Goal: Transaction & Acquisition: Book appointment/travel/reservation

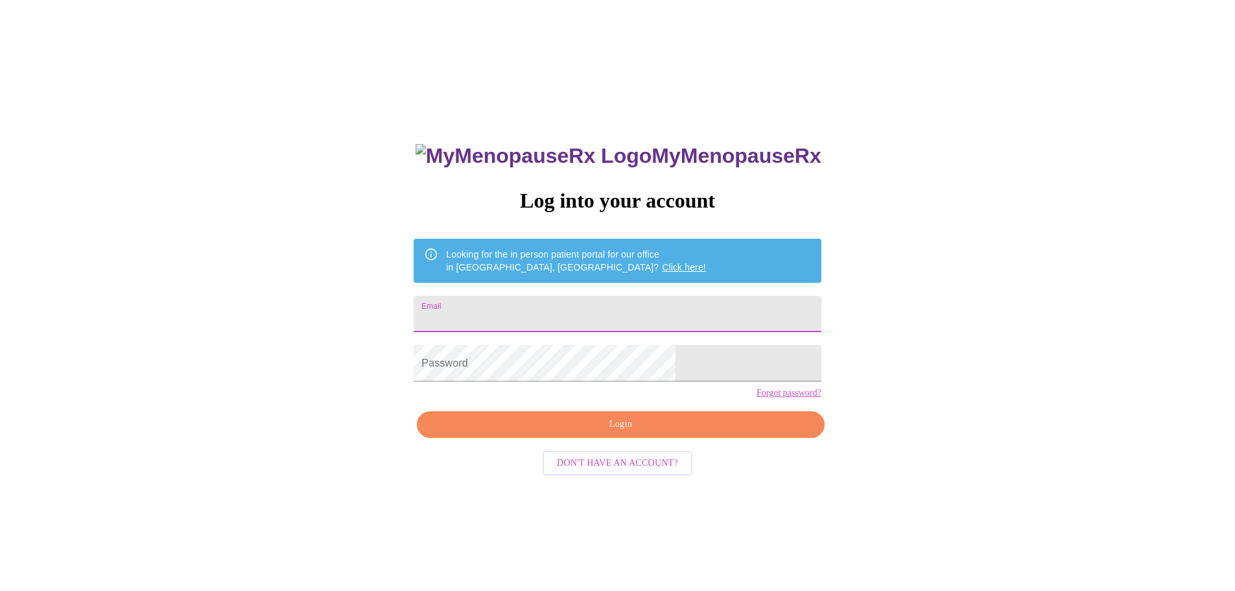
click at [623, 322] on input "Email" at bounding box center [617, 314] width 407 height 36
click at [847, 377] on div "MyMenopauseRx Log into your account Looking for the in person patient portal fo…" at bounding box center [617, 359] width 1225 height 709
click at [599, 471] on span "Don't have an account?" at bounding box center [617, 463] width 121 height 16
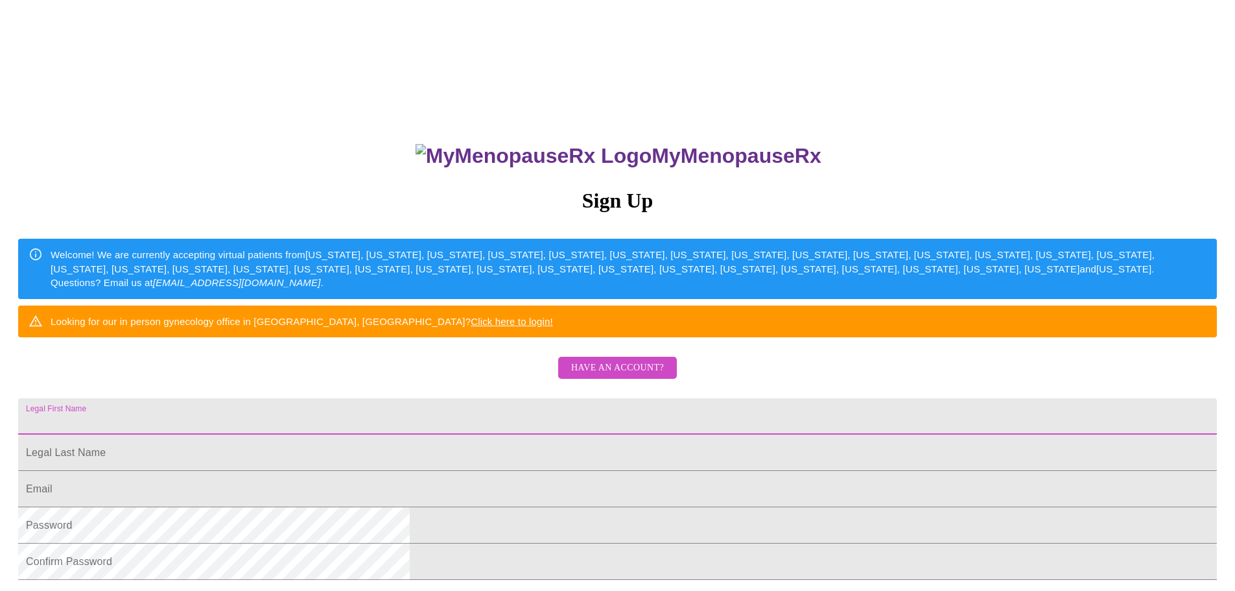
click at [589, 434] on input "Legal First Name" at bounding box center [617, 416] width 1199 height 36
type input "[PERSON_NAME]"
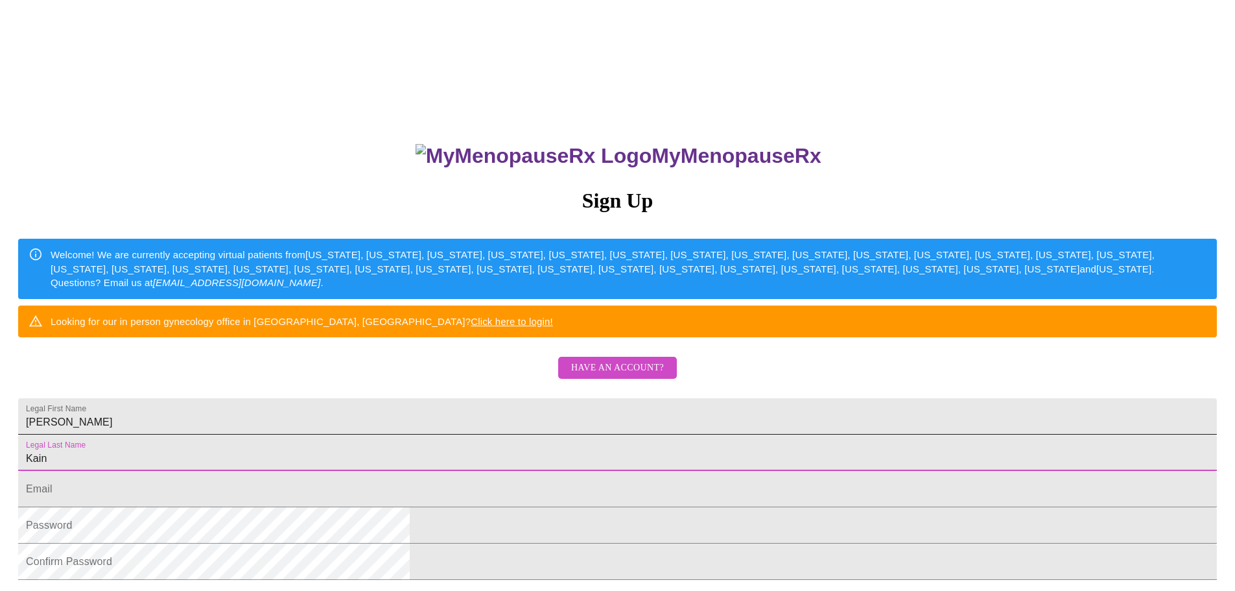
type input "Kain"
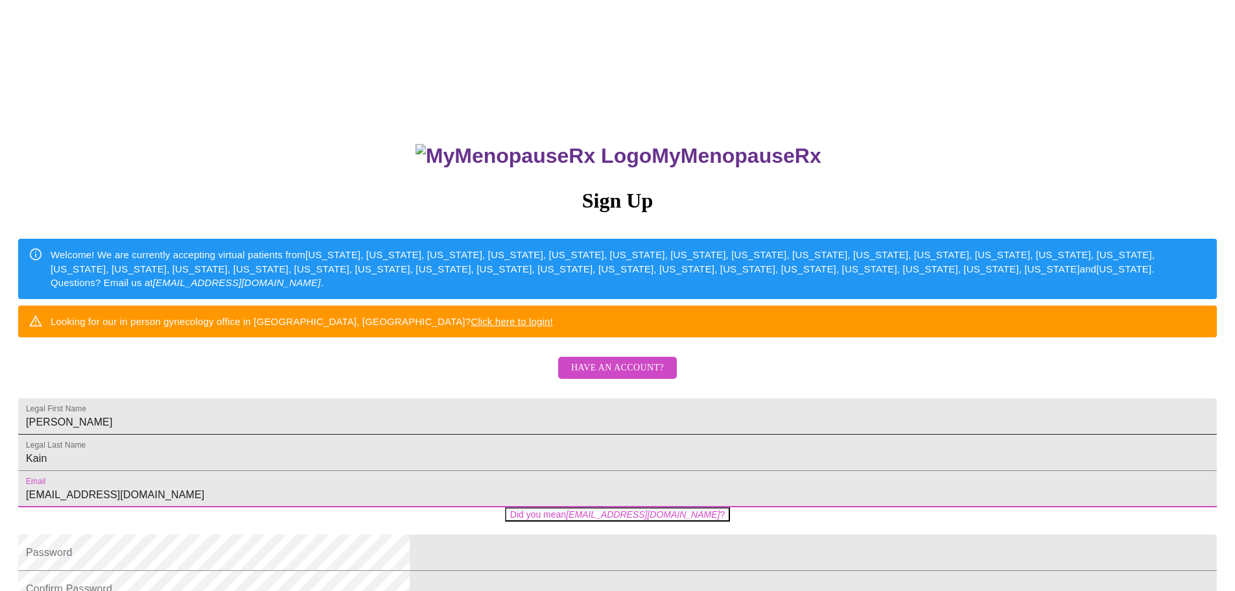
type input "[EMAIL_ADDRESS][DOMAIN_NAME]"
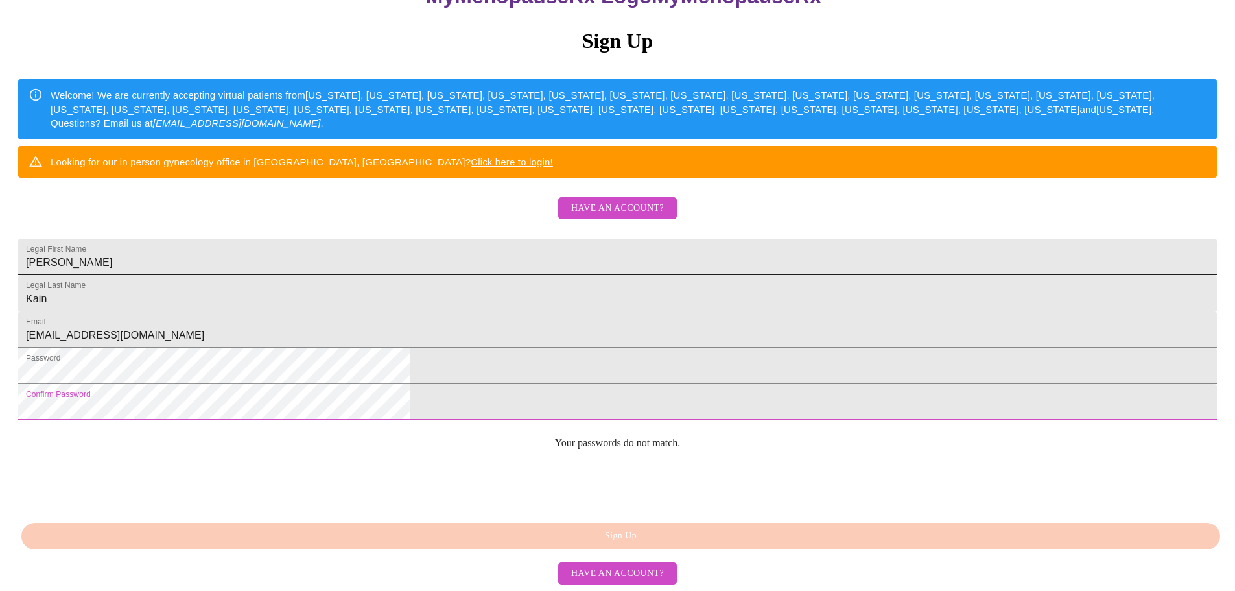
scroll to position [228, 0]
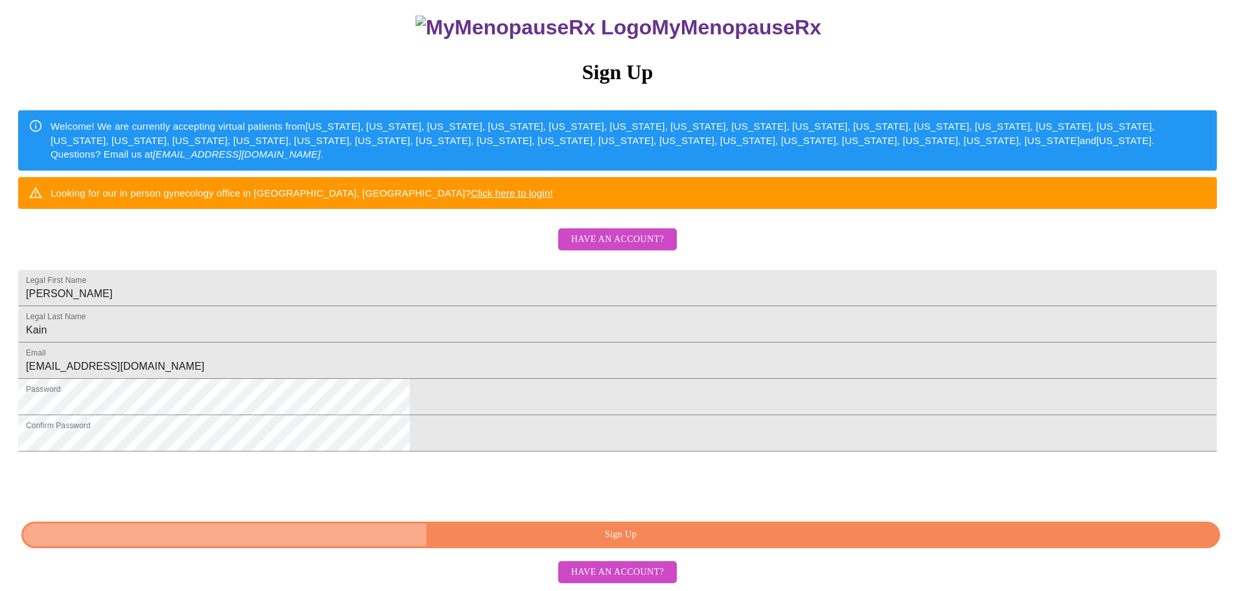
click at [628, 534] on span "Sign Up" at bounding box center [620, 535] width 1169 height 16
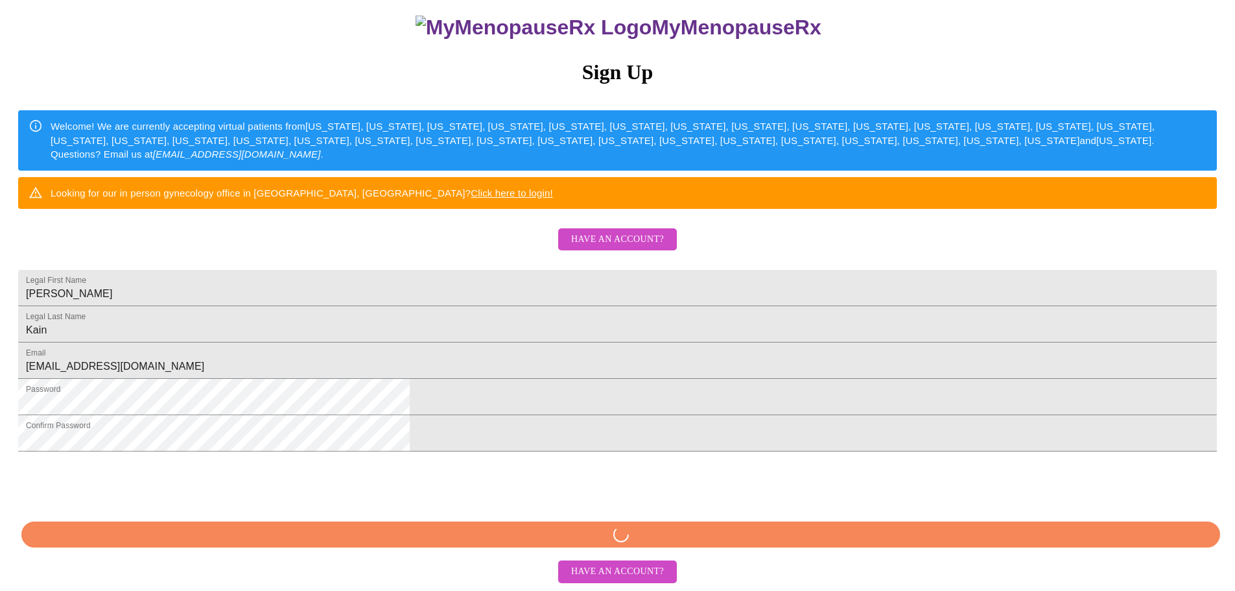
scroll to position [177, 0]
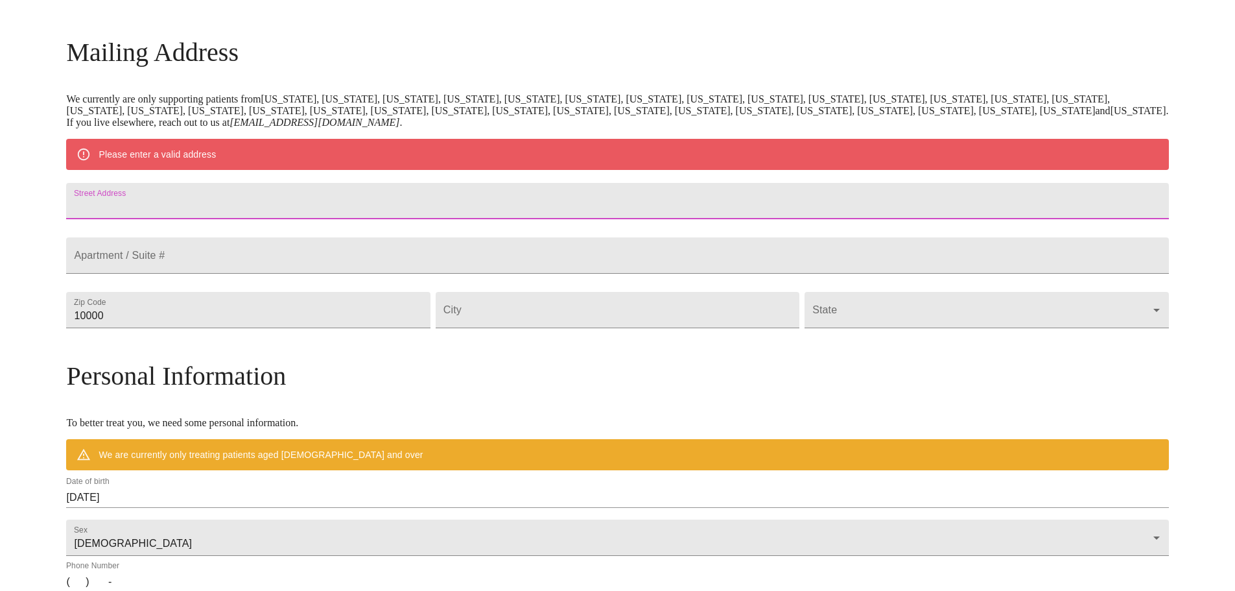
drag, startPoint x: 527, startPoint y: 196, endPoint x: 528, endPoint y: 207, distance: 11.1
click at [527, 196] on input "Street Address" at bounding box center [617, 201] width 1102 height 36
type input "25W140 Setauket"
type input "60540"
type input "Naperville"
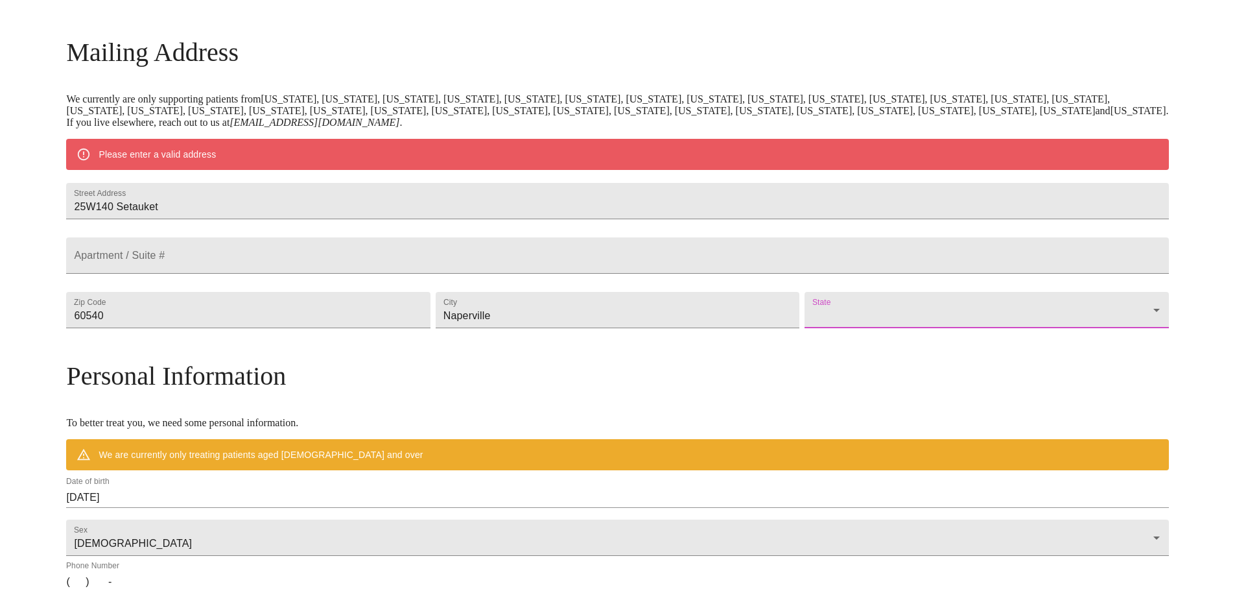
click at [948, 333] on body "MyMenopauseRx Welcome to MyMenopauseRx Since it's your first time here, you'll …" at bounding box center [617, 333] width 1225 height 1011
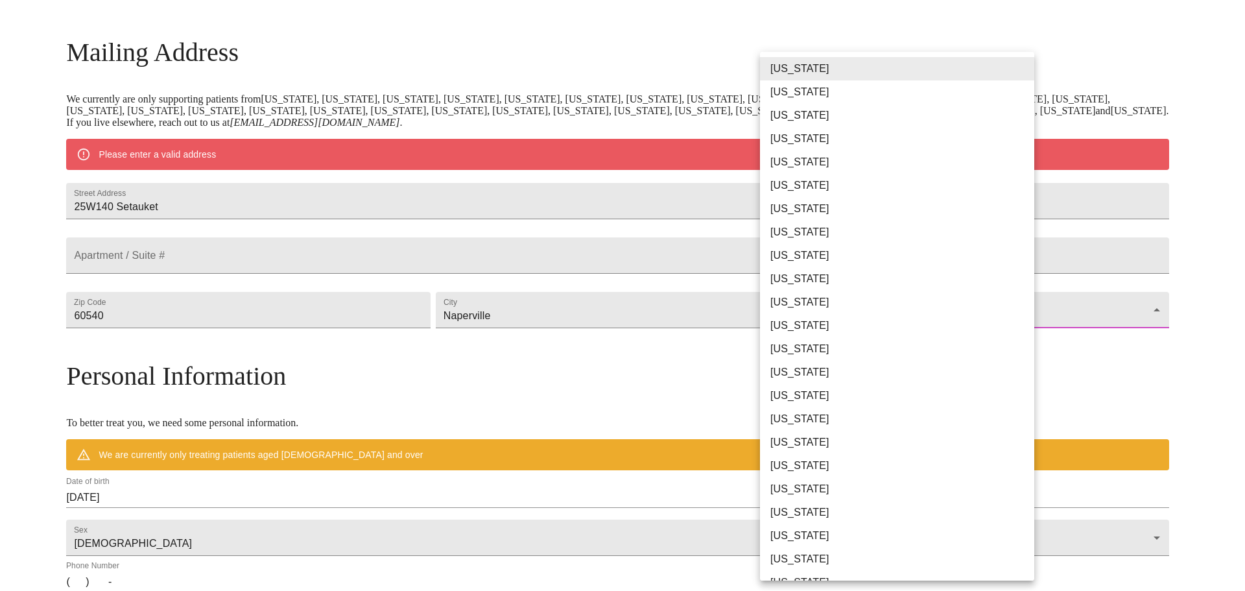
click at [912, 356] on li "[US_STATE]" at bounding box center [902, 348] width 284 height 23
type input "[US_STATE]"
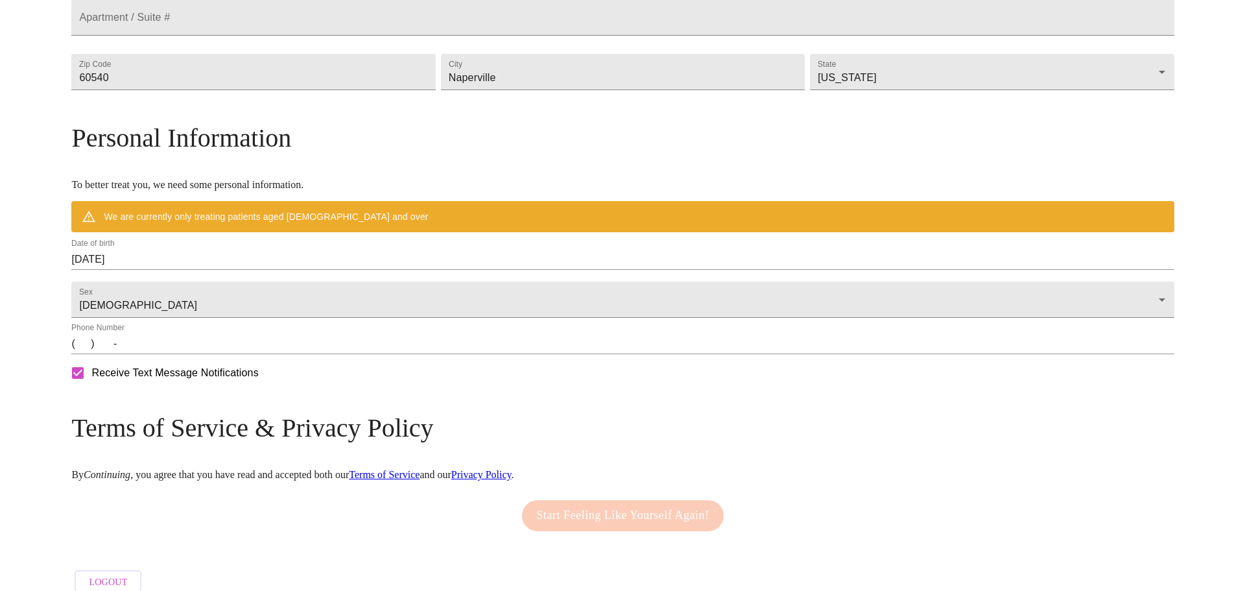
scroll to position [379, 0]
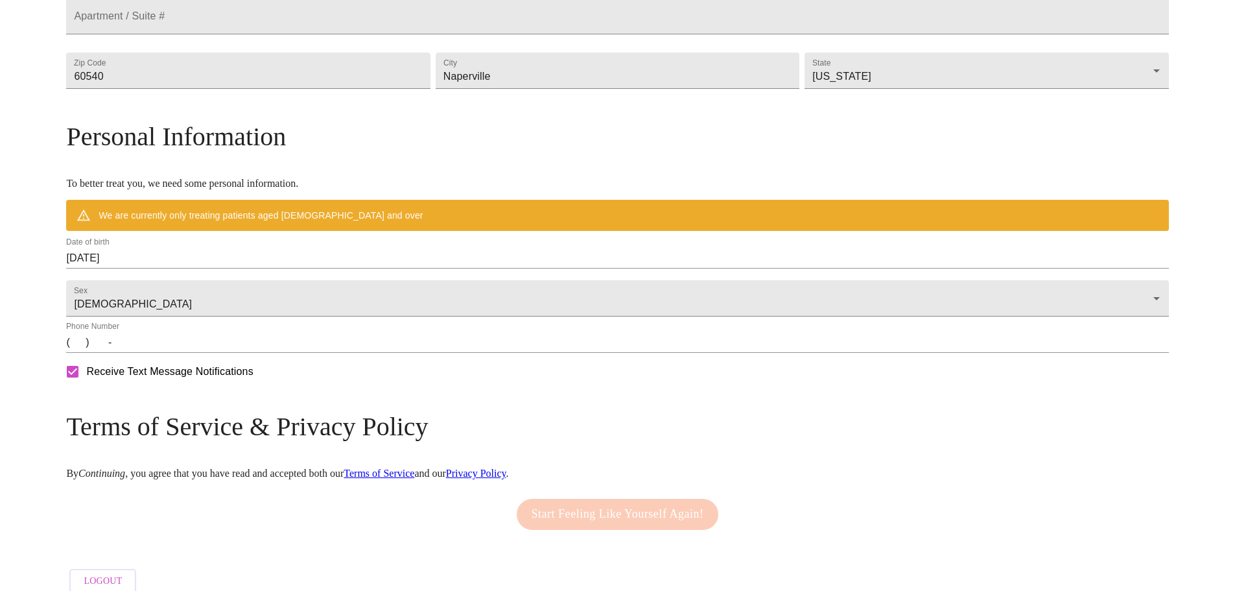
click at [281, 268] on input "[DATE]" at bounding box center [617, 258] width 1102 height 21
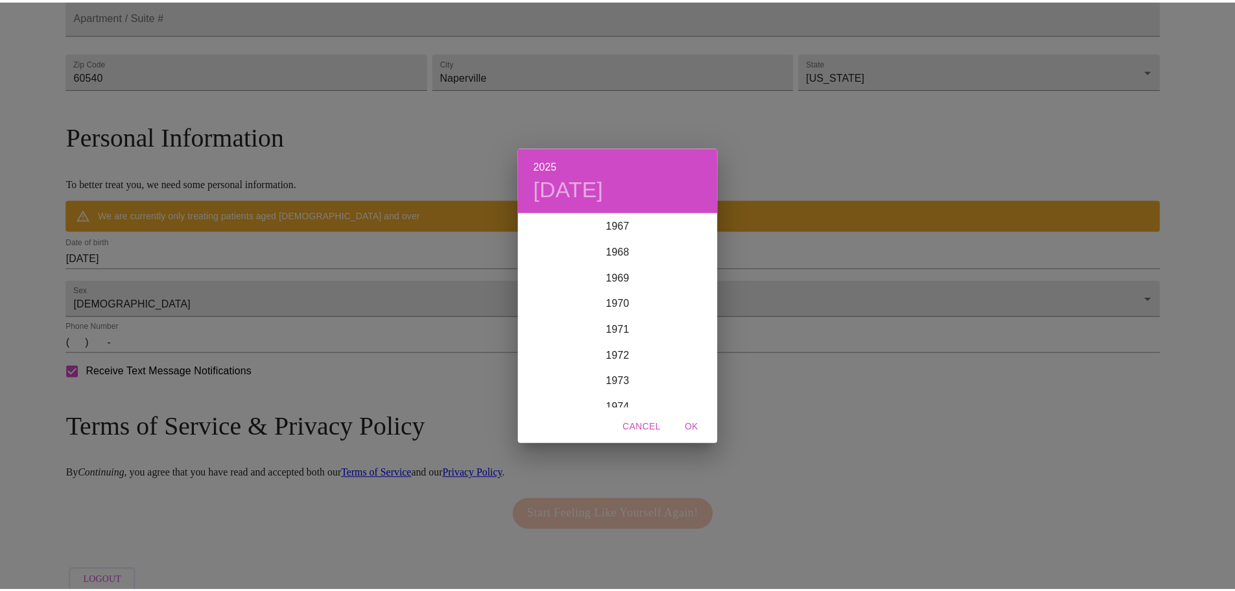
scroll to position [1866, 0]
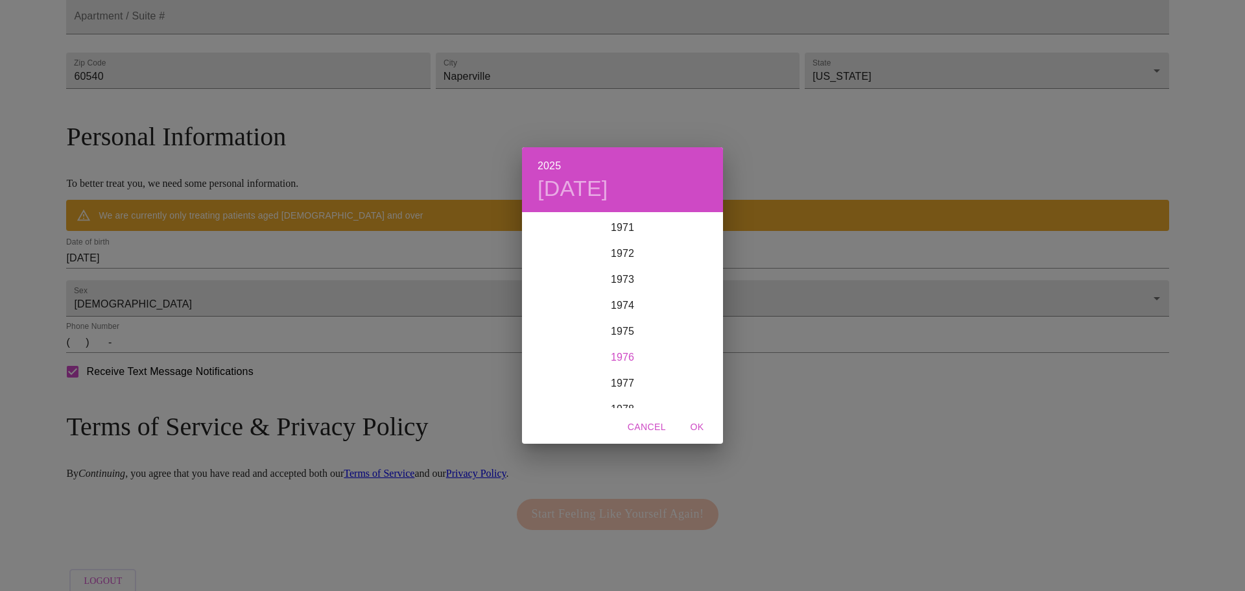
click at [630, 358] on div "1976" at bounding box center [622, 357] width 201 height 26
click at [626, 287] on div "May" at bounding box center [622, 286] width 67 height 49
click at [623, 304] on p "5" at bounding box center [622, 304] width 5 height 13
click at [682, 431] on span "OK" at bounding box center [697, 427] width 31 height 16
type input "[DATE]"
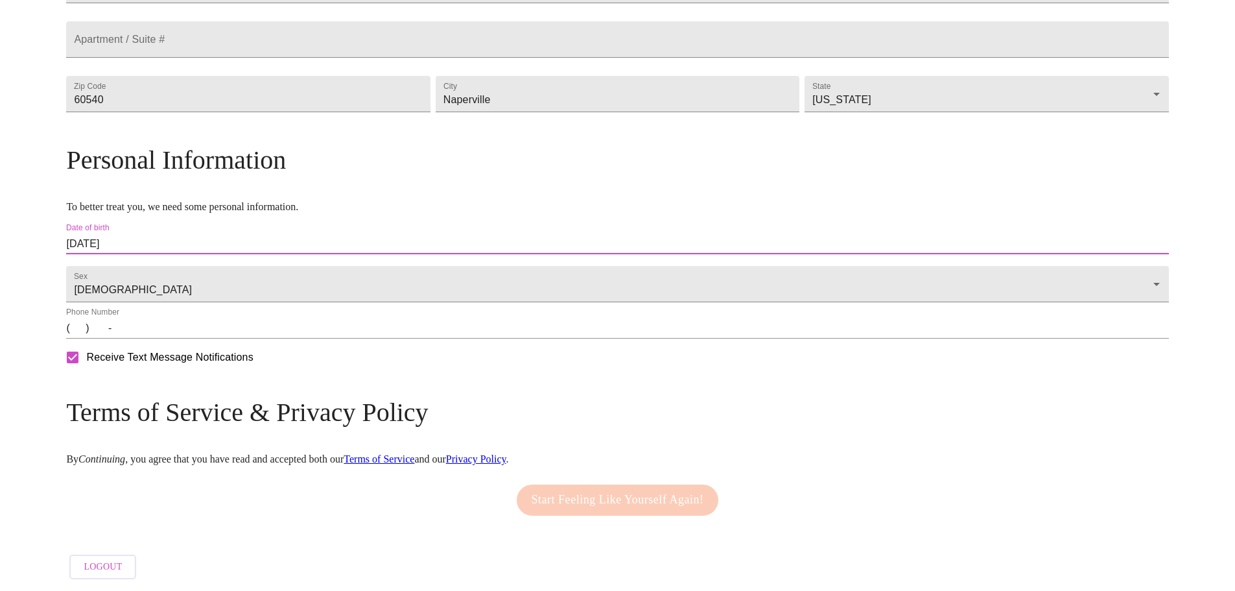
click at [220, 338] on input "(   )    -" at bounding box center [617, 328] width 1102 height 21
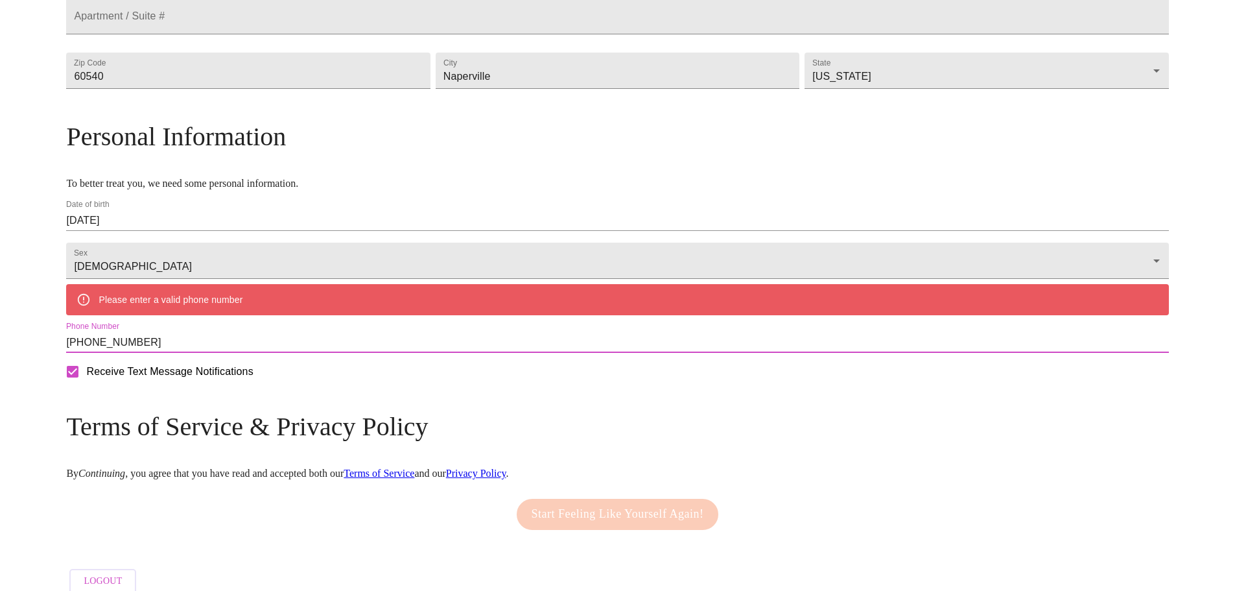
type input "[PHONE_NUMBER]"
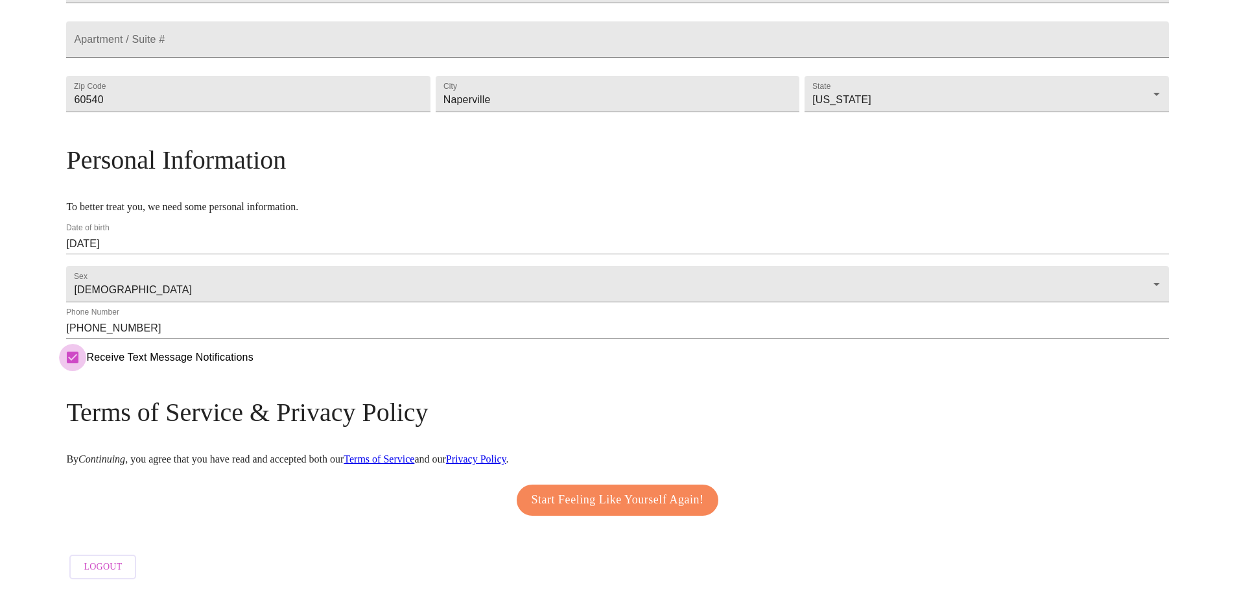
drag, startPoint x: 611, startPoint y: 502, endPoint x: 608, endPoint y: 512, distance: 10.9
click at [611, 503] on span "Start Feeling Like Yourself Again!" at bounding box center [618, 500] width 172 height 21
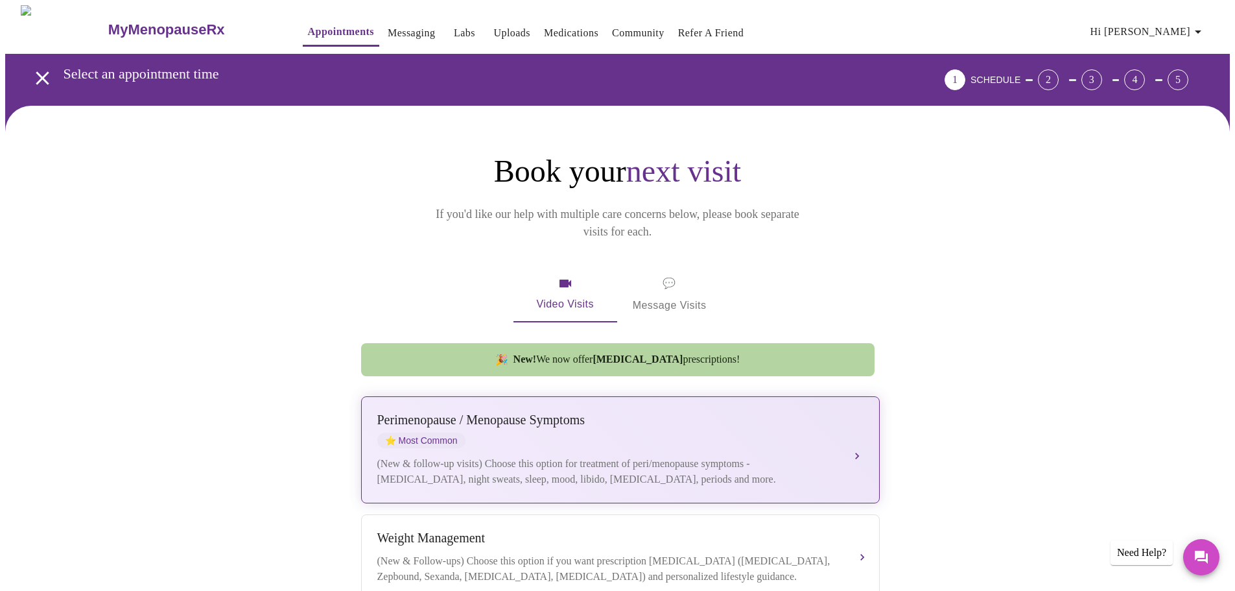
click at [842, 431] on div "[MEDICAL_DATA] / Menopause Symptoms ⭐ Most Common (New & follow-up visits) Choo…" at bounding box center [620, 449] width 486 height 75
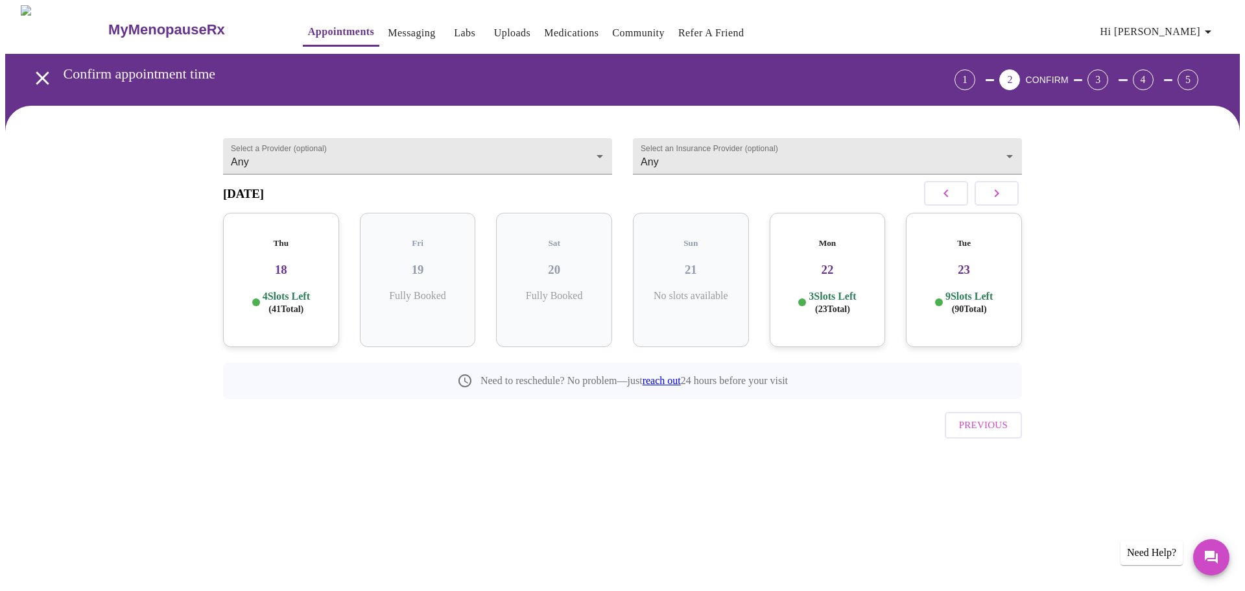
click at [271, 281] on div "Thu 18 4 Slots Left ( 41 Total)" at bounding box center [281, 280] width 116 height 134
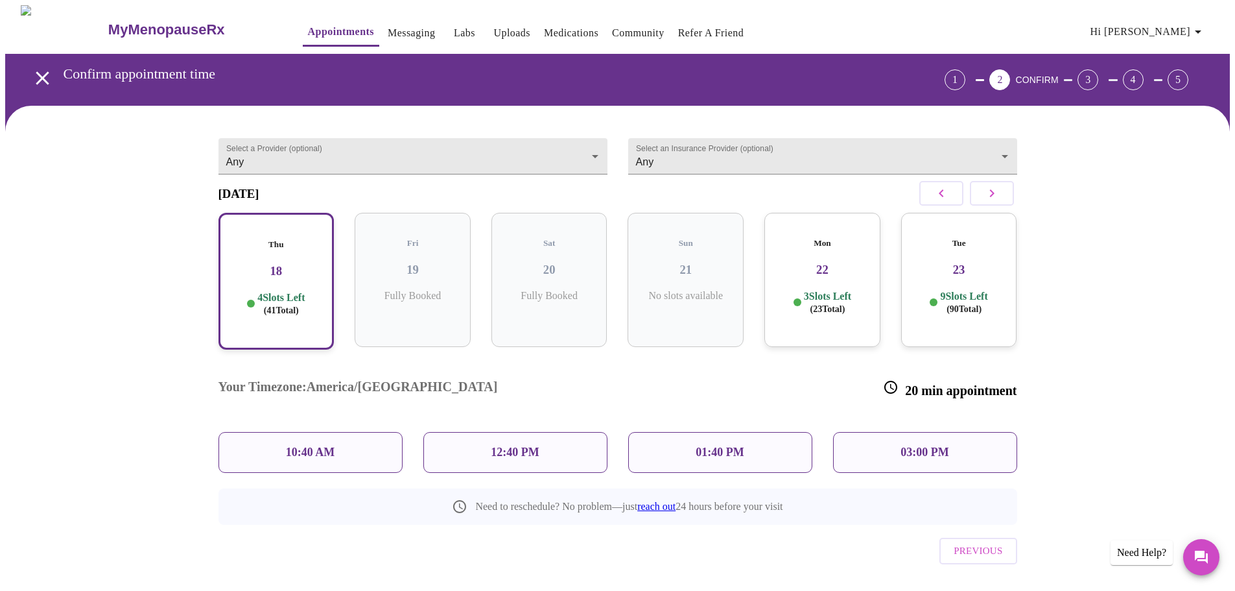
click at [693, 432] on div "01:40 PM" at bounding box center [720, 452] width 184 height 41
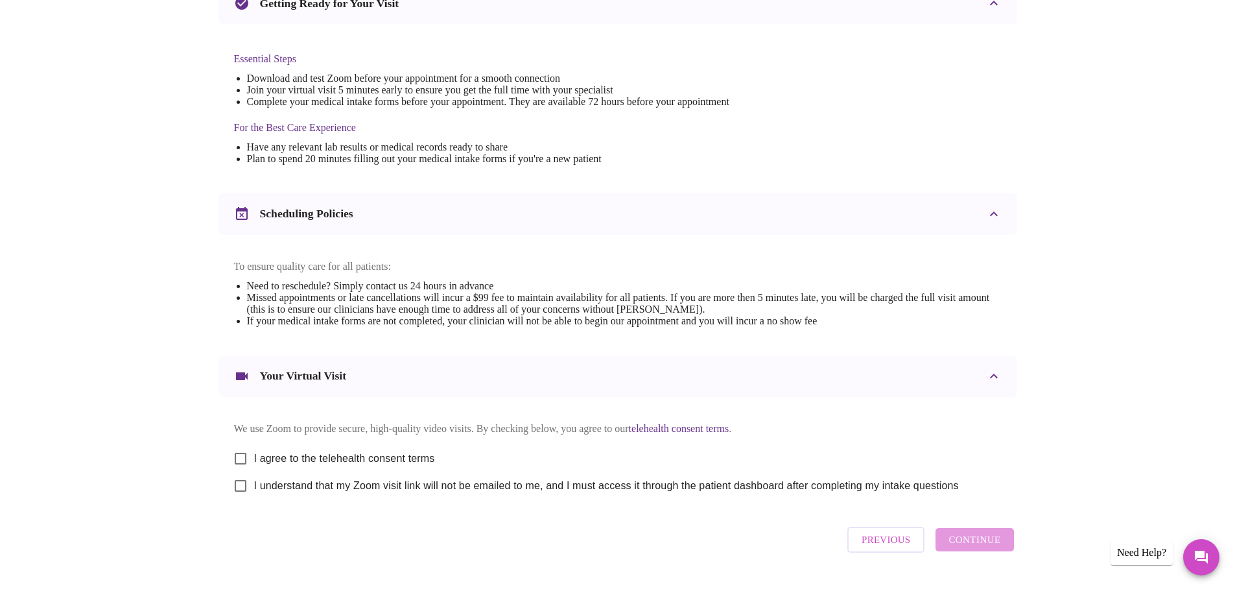
scroll to position [350, 0]
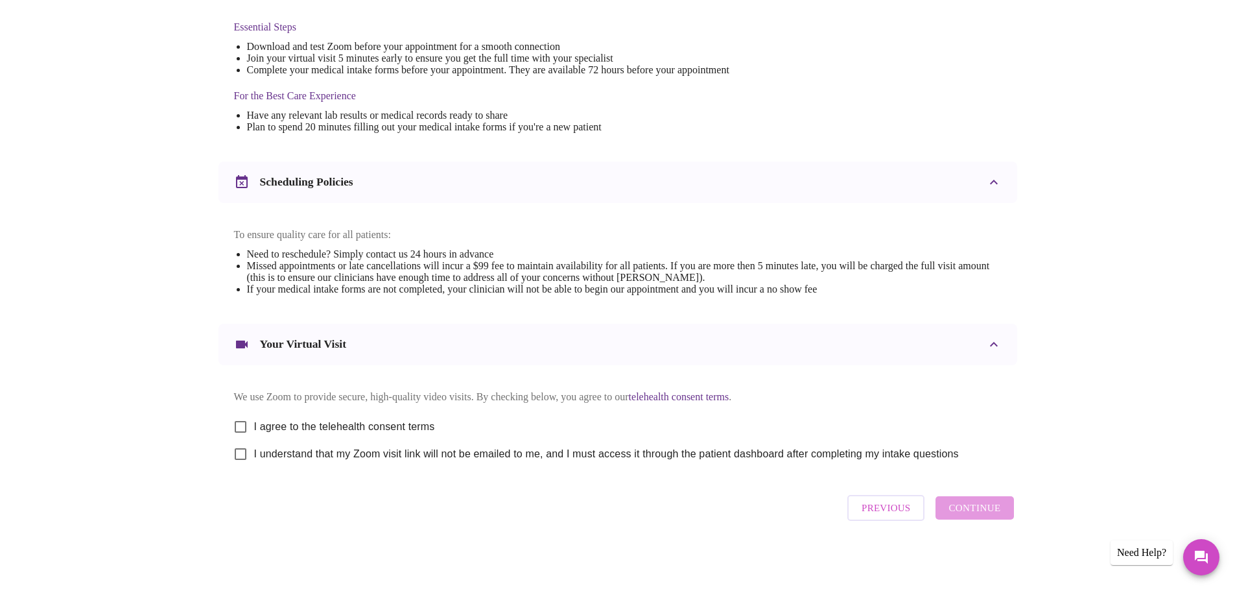
click at [873, 516] on span "Previous" at bounding box center [886, 507] width 49 height 17
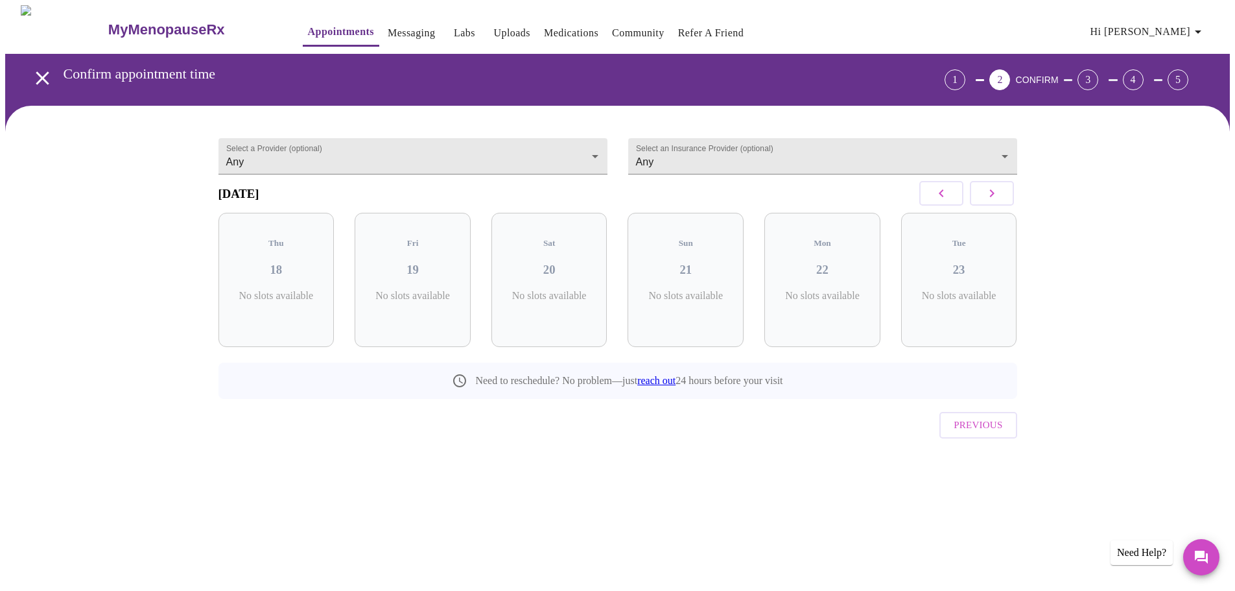
scroll to position [0, 0]
click at [846, 290] on p "3 Slots Left ( 23 Total)" at bounding box center [832, 302] width 47 height 25
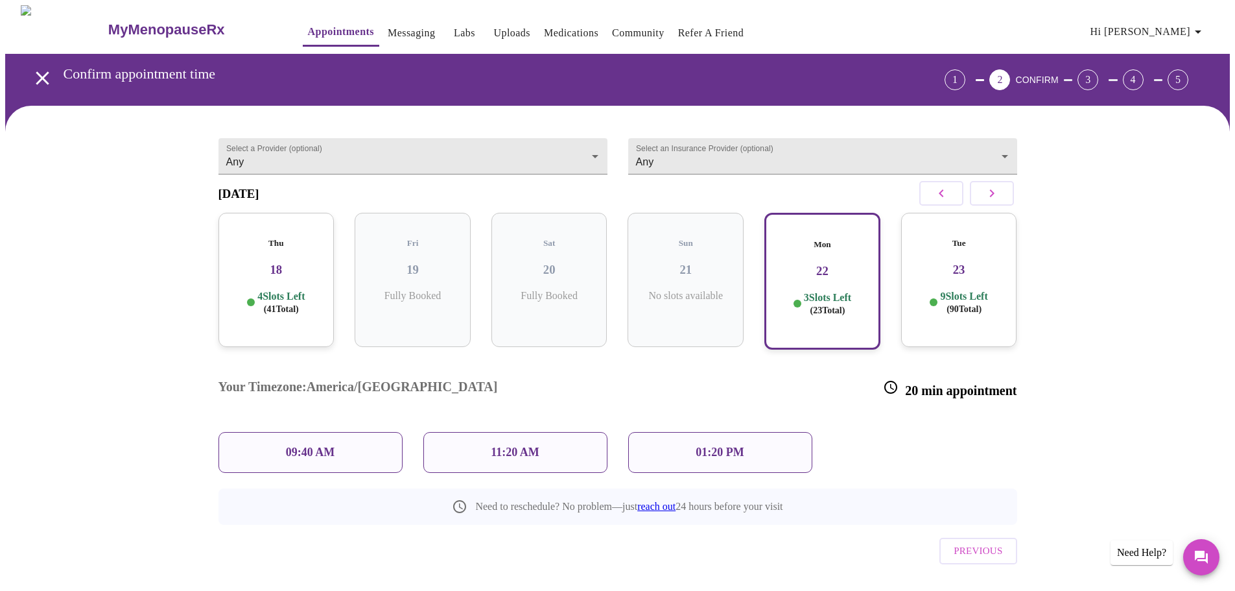
click at [1026, 414] on div "Your Timezone: [GEOGRAPHIC_DATA]/[GEOGRAPHIC_DATA] 20 min appointment 09:40 AM …" at bounding box center [618, 417] width 820 height 134
